Goal: Find specific page/section: Find specific page/section

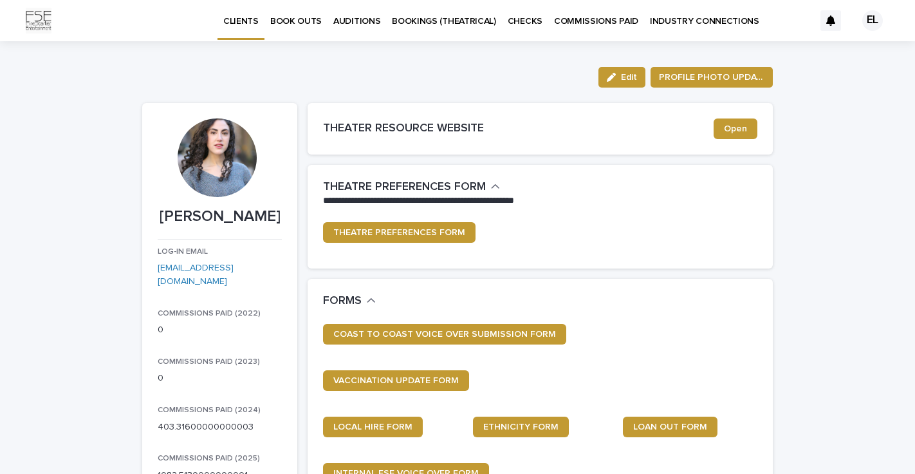
click at [355, 17] on p "AUDITIONS" at bounding box center [356, 13] width 47 height 27
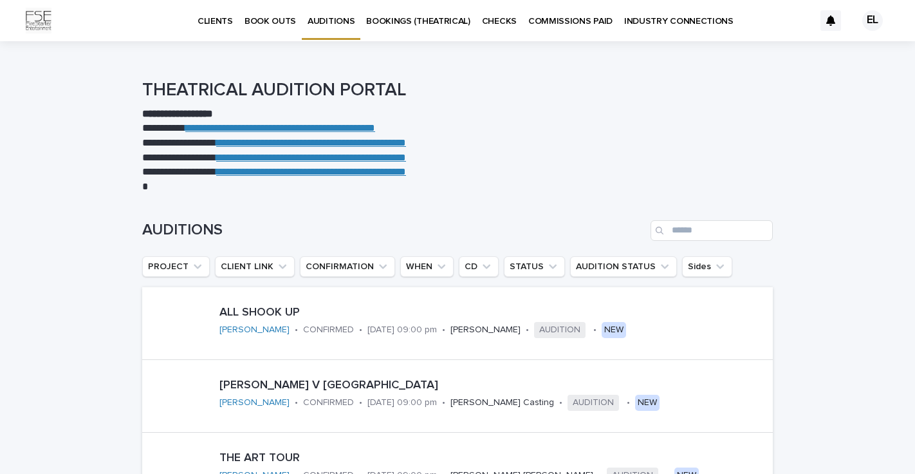
click at [377, 26] on p "BOOKINGS (THEATRICAL)" at bounding box center [418, 13] width 104 height 27
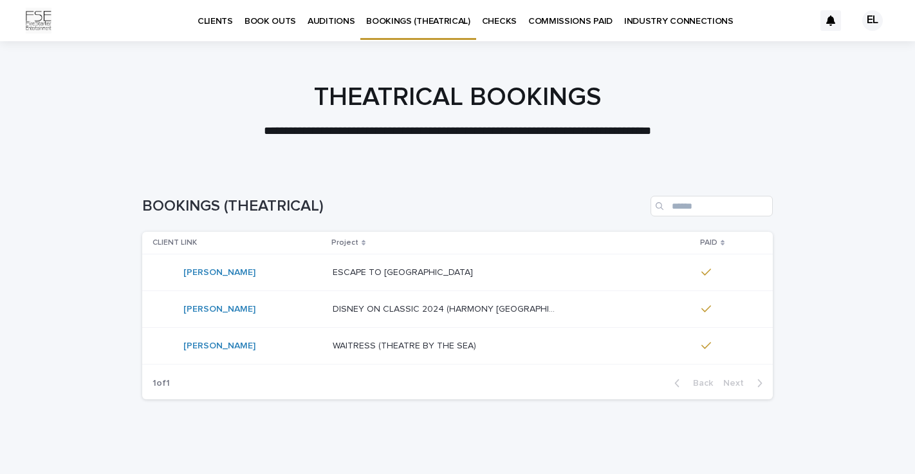
click at [268, 35] on link "BOOK OUTS" at bounding box center [270, 20] width 63 height 40
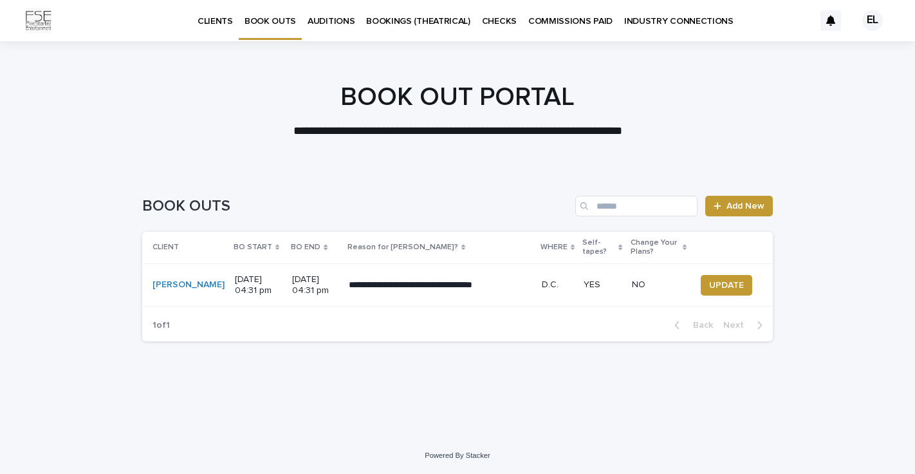
click at [402, 297] on td "**********" at bounding box center [440, 284] width 193 height 43
